Goal: Task Accomplishment & Management: Use online tool/utility

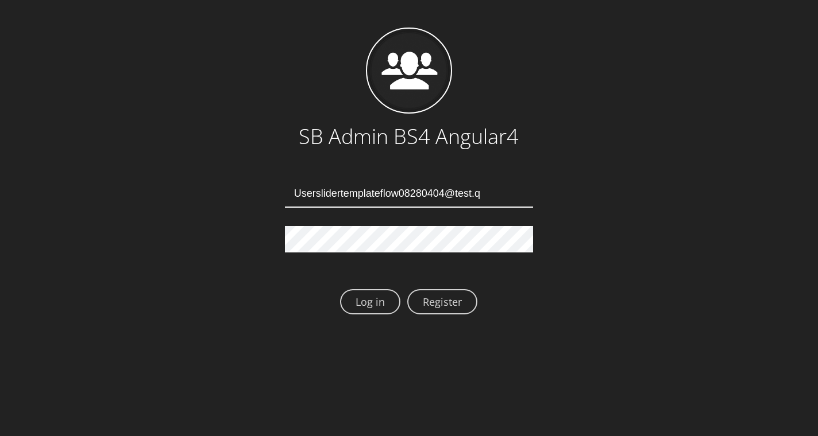
type input "Userslidertemplateflow08280404@test.qa"
type input "Userslidertemplateflow08280408@test.qa"
